Goal: Information Seeking & Learning: Check status

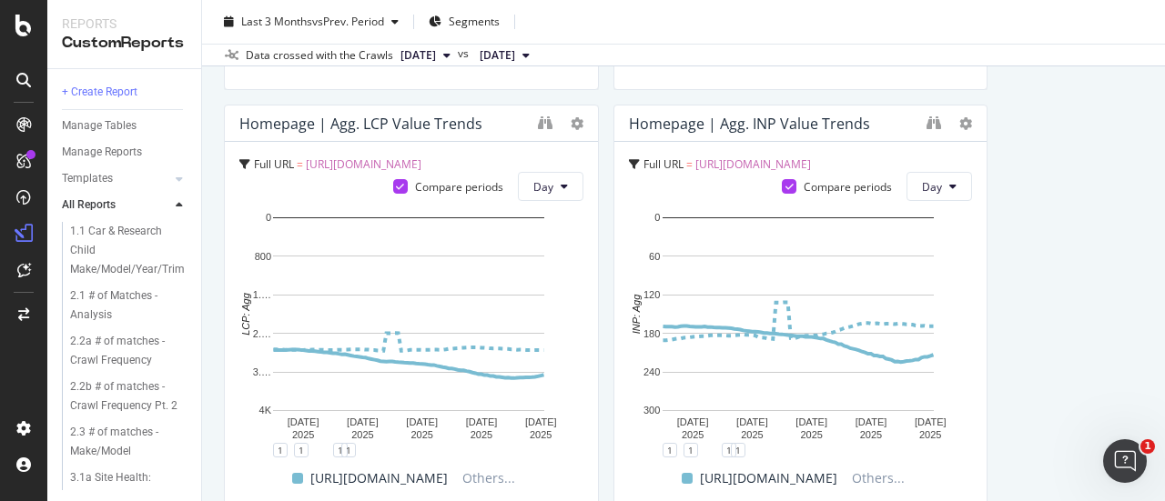
scroll to position [1773, 0]
